Goal: Use online tool/utility: Utilize a website feature to perform a specific function

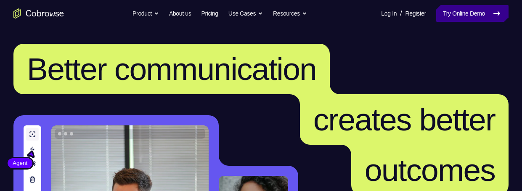
click at [452, 10] on link "Try Online Demo" at bounding box center [472, 13] width 72 height 17
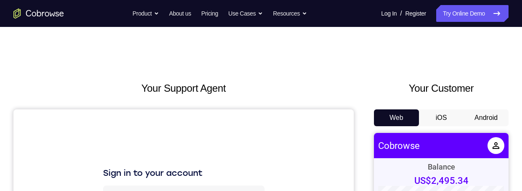
click at [484, 114] on button "Android" at bounding box center [485, 117] width 45 height 17
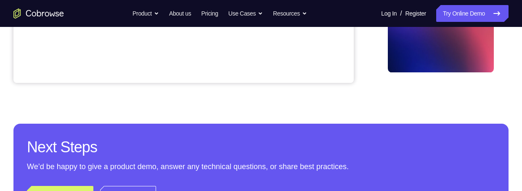
scroll to position [139, 0]
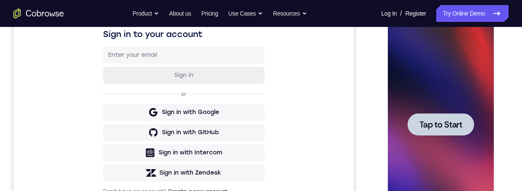
click at [461, 128] on span "Tap to Start" at bounding box center [440, 124] width 43 height 8
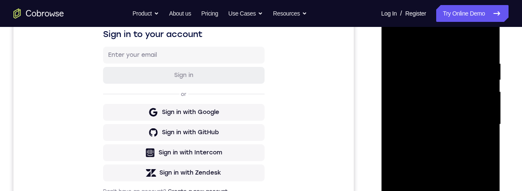
scroll to position [244, 0]
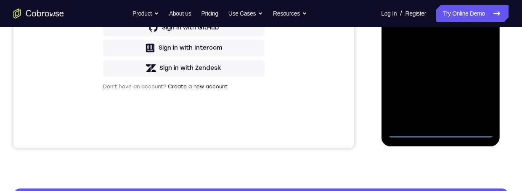
click at [437, 130] on div at bounding box center [440, 20] width 106 height 236
click at [440, 130] on div at bounding box center [440, 20] width 106 height 236
click at [477, 91] on div at bounding box center [440, 20] width 106 height 236
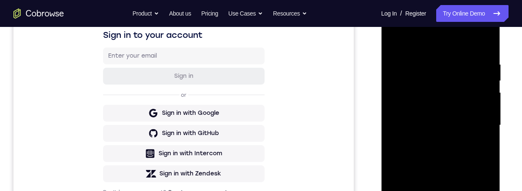
scroll to position [96, 0]
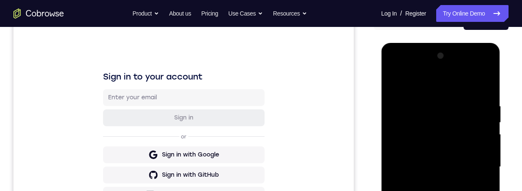
click at [405, 64] on div at bounding box center [440, 167] width 106 height 236
click at [475, 159] on div at bounding box center [440, 167] width 106 height 236
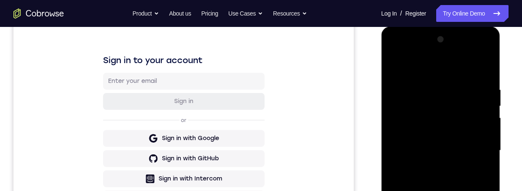
click at [477, 146] on div at bounding box center [440, 151] width 106 height 236
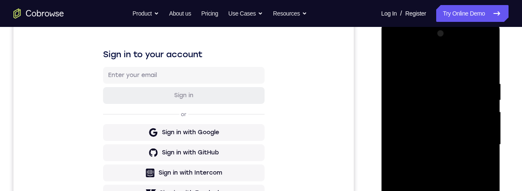
scroll to position [118, 0]
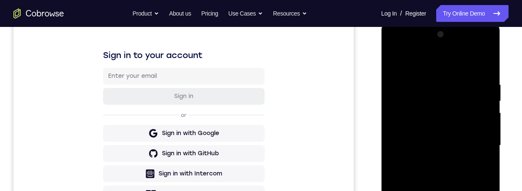
click at [434, 160] on div at bounding box center [440, 146] width 106 height 236
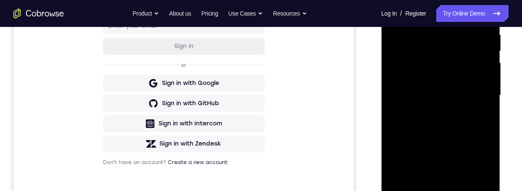
scroll to position [186, 0]
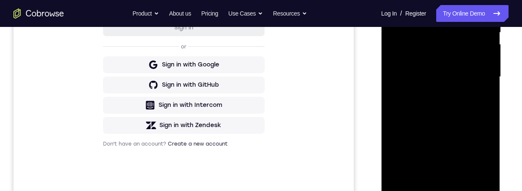
click at [440, 119] on div at bounding box center [440, 77] width 106 height 236
click at [462, 72] on div at bounding box center [440, 77] width 106 height 236
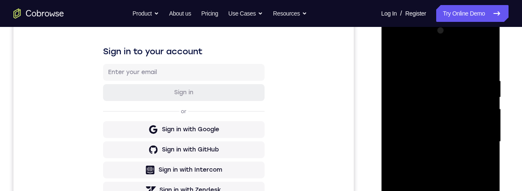
scroll to position [140, 0]
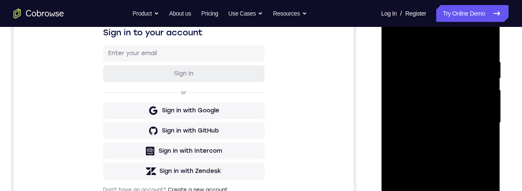
click at [453, 121] on div at bounding box center [440, 123] width 106 height 236
click at [439, 111] on div at bounding box center [440, 123] width 106 height 236
click at [436, 96] on div at bounding box center [440, 123] width 106 height 236
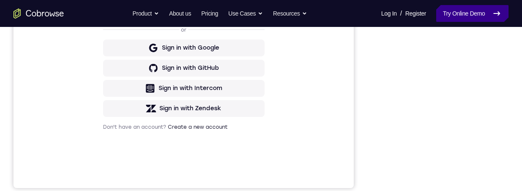
scroll to position [267, 0]
